Goal: Information Seeking & Learning: Learn about a topic

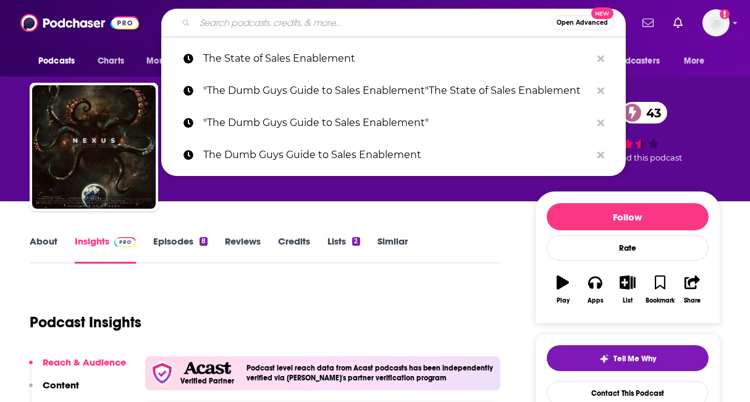
click at [220, 28] on input "Search podcasts, credits, & more..." at bounding box center [373, 23] width 356 height 20
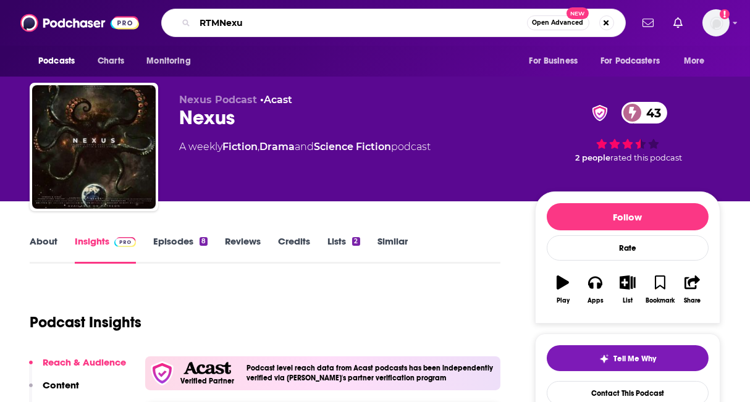
type input "RTMNexus"
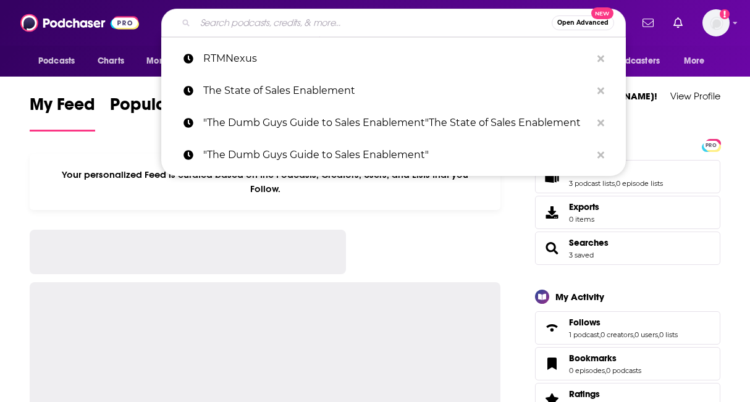
click at [305, 23] on input "Search podcasts, credits, & more..." at bounding box center [373, 23] width 356 height 20
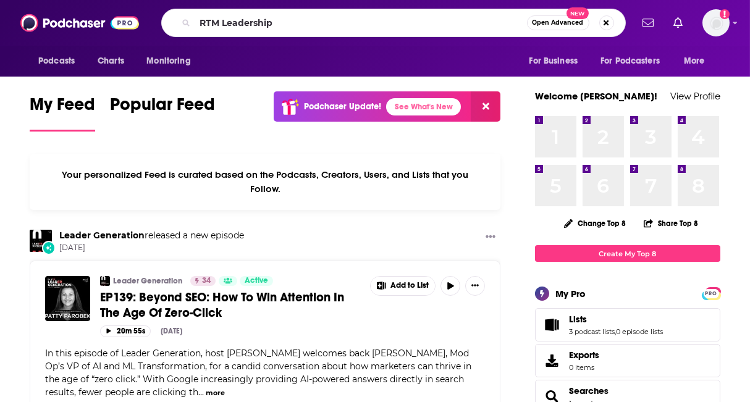
type input "RTM Leadership"
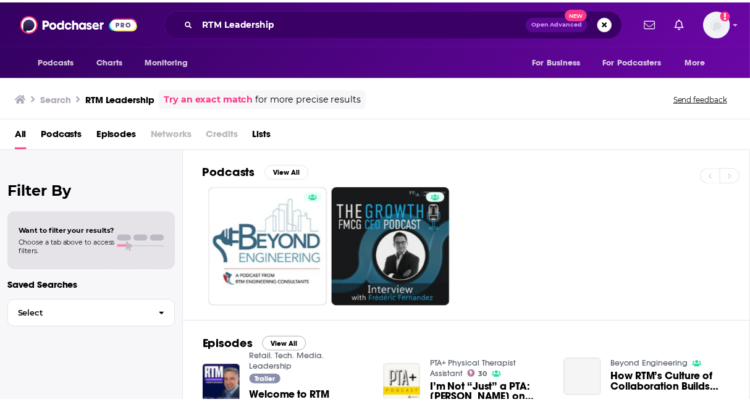
scroll to position [146, 0]
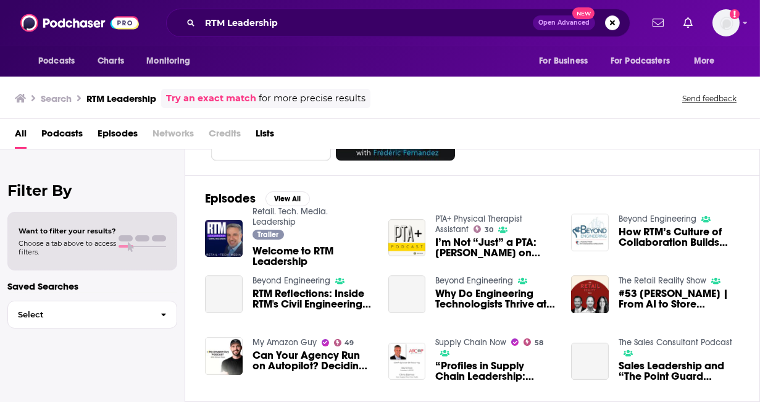
click at [303, 246] on span "Welcome to RTM Leadership" at bounding box center [313, 256] width 121 height 21
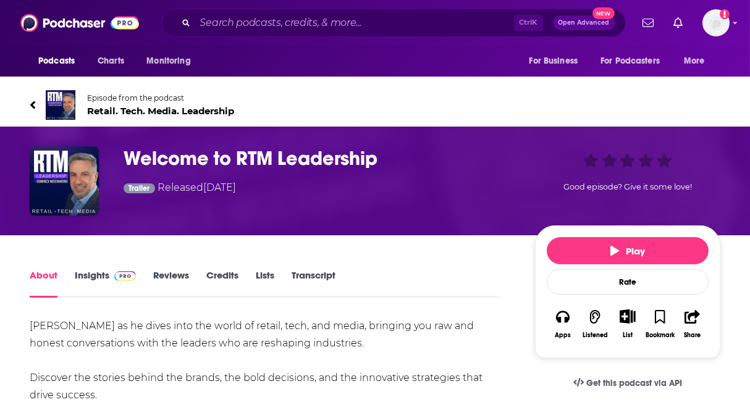
click at [85, 279] on link "Insights" at bounding box center [105, 283] width 61 height 28
